Goal: Information Seeking & Learning: Understand process/instructions

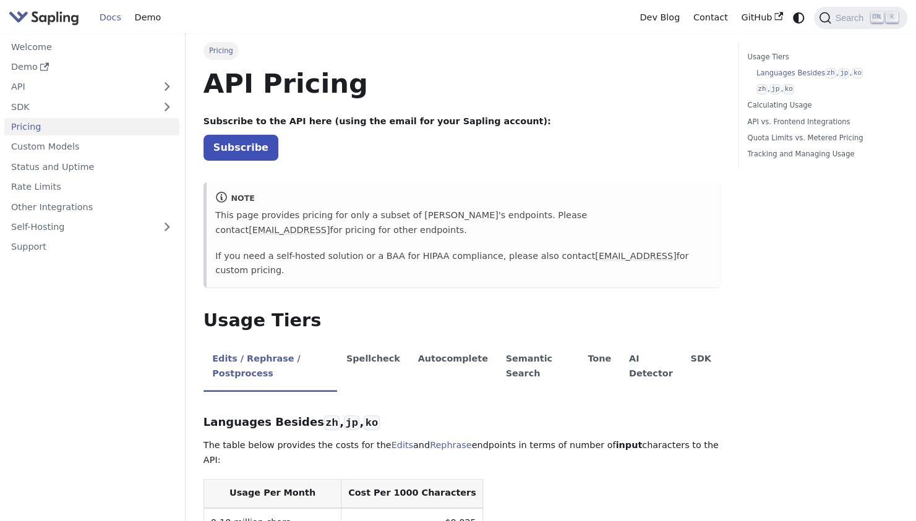
scroll to position [456, 0]
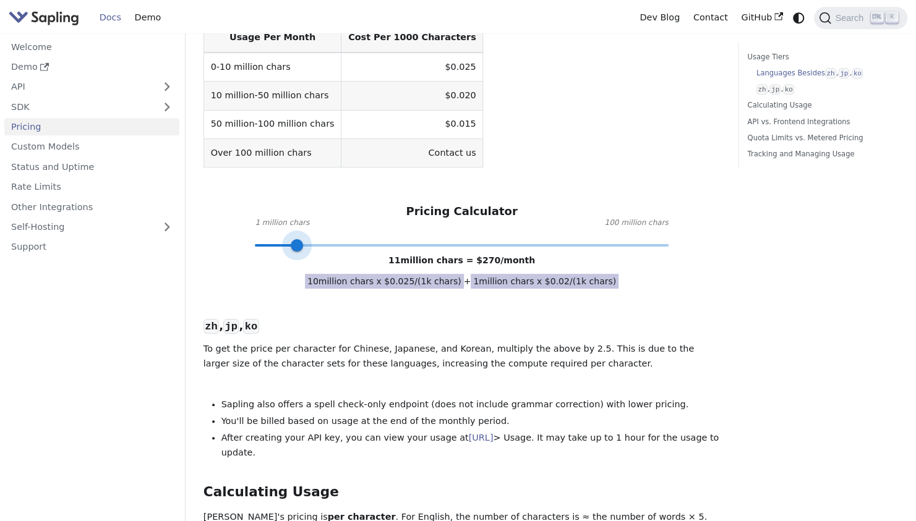
click at [297, 238] on span at bounding box center [461, 246] width 413 height 16
click at [290, 239] on span at bounding box center [288, 245] width 12 height 12
type input "10"
click at [293, 239] on span at bounding box center [292, 245] width 12 height 12
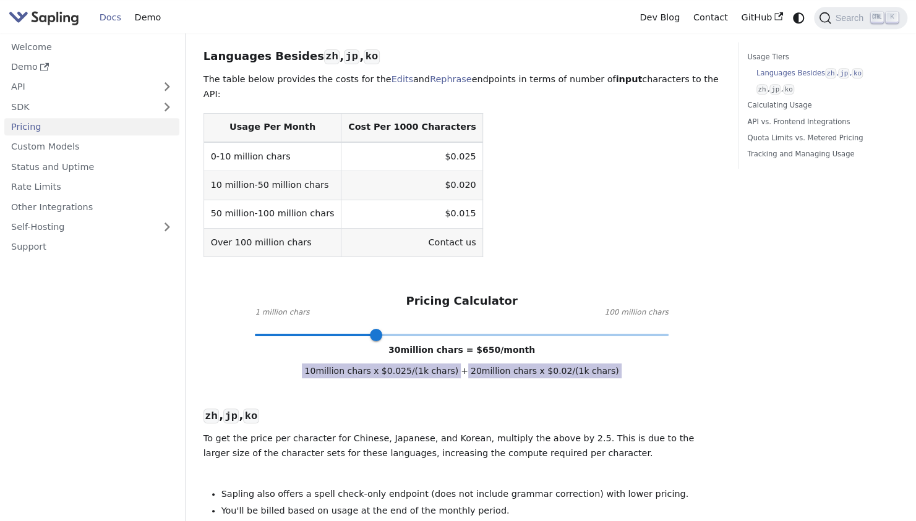
scroll to position [396, 0]
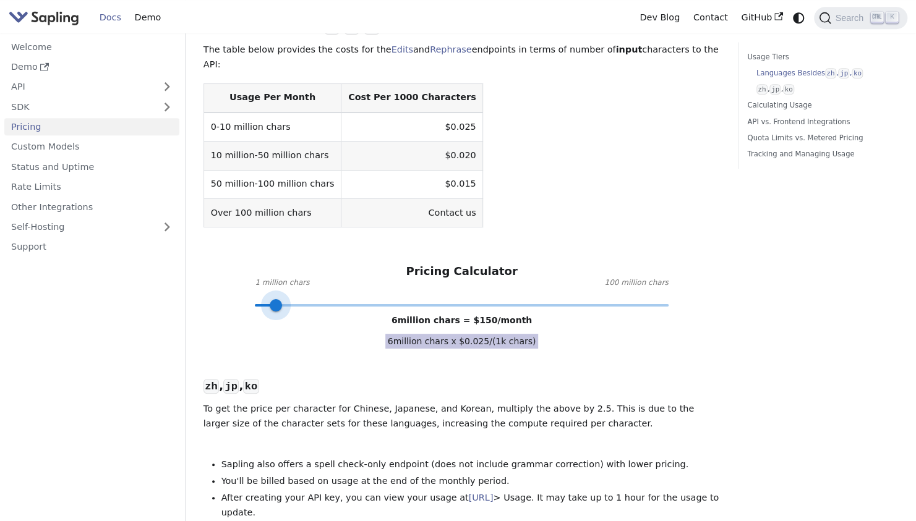
click at [276, 298] on span at bounding box center [461, 306] width 413 height 16
click at [282, 299] on span at bounding box center [276, 305] width 12 height 12
click at [290, 299] on span at bounding box center [288, 305] width 12 height 12
type input "10"
click at [294, 299] on span at bounding box center [292, 305] width 12 height 12
